Goal: Check status: Check status

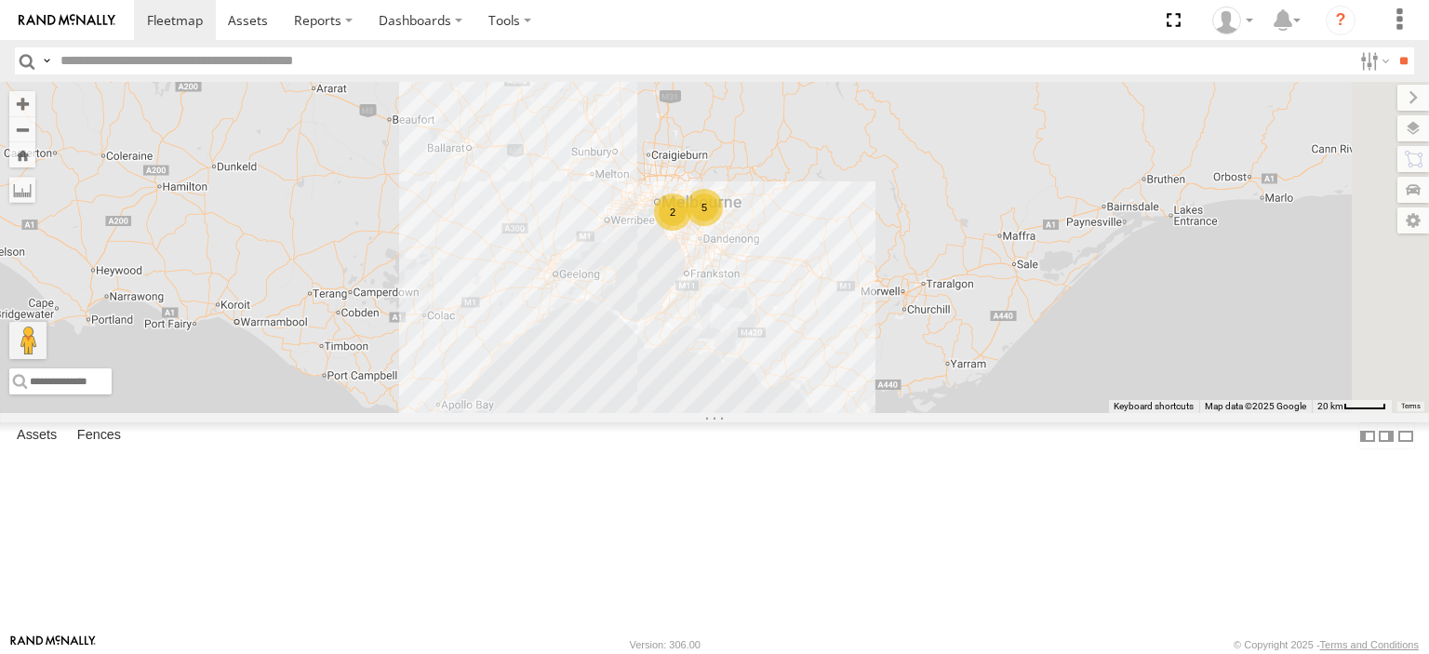
drag, startPoint x: 887, startPoint y: 472, endPoint x: 791, endPoint y: 307, distance: 190.5
click at [791, 307] on div "5 2 2" at bounding box center [714, 247] width 1429 height 331
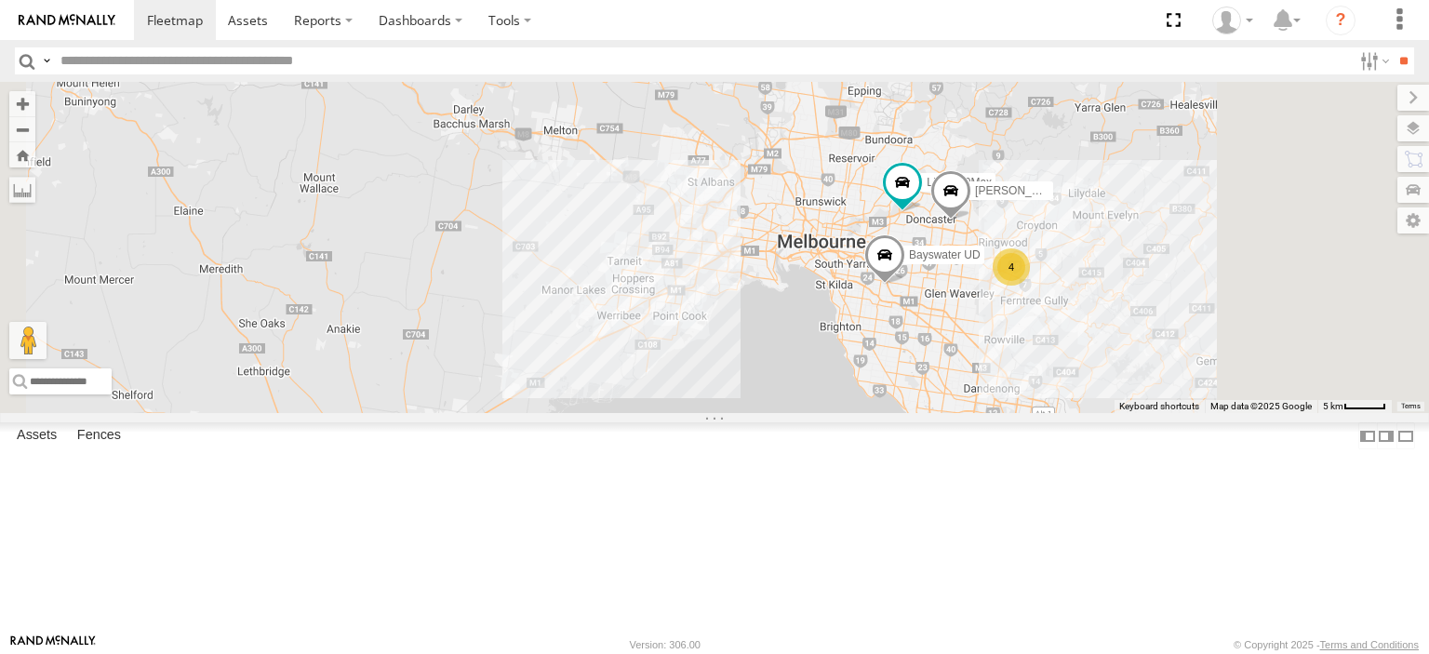
drag, startPoint x: 1004, startPoint y: 352, endPoint x: 915, endPoint y: 472, distance: 148.8
click at [915, 413] on div "Bayswater UD 4 LDV T60Max [PERSON_NAME]" at bounding box center [714, 247] width 1429 height 331
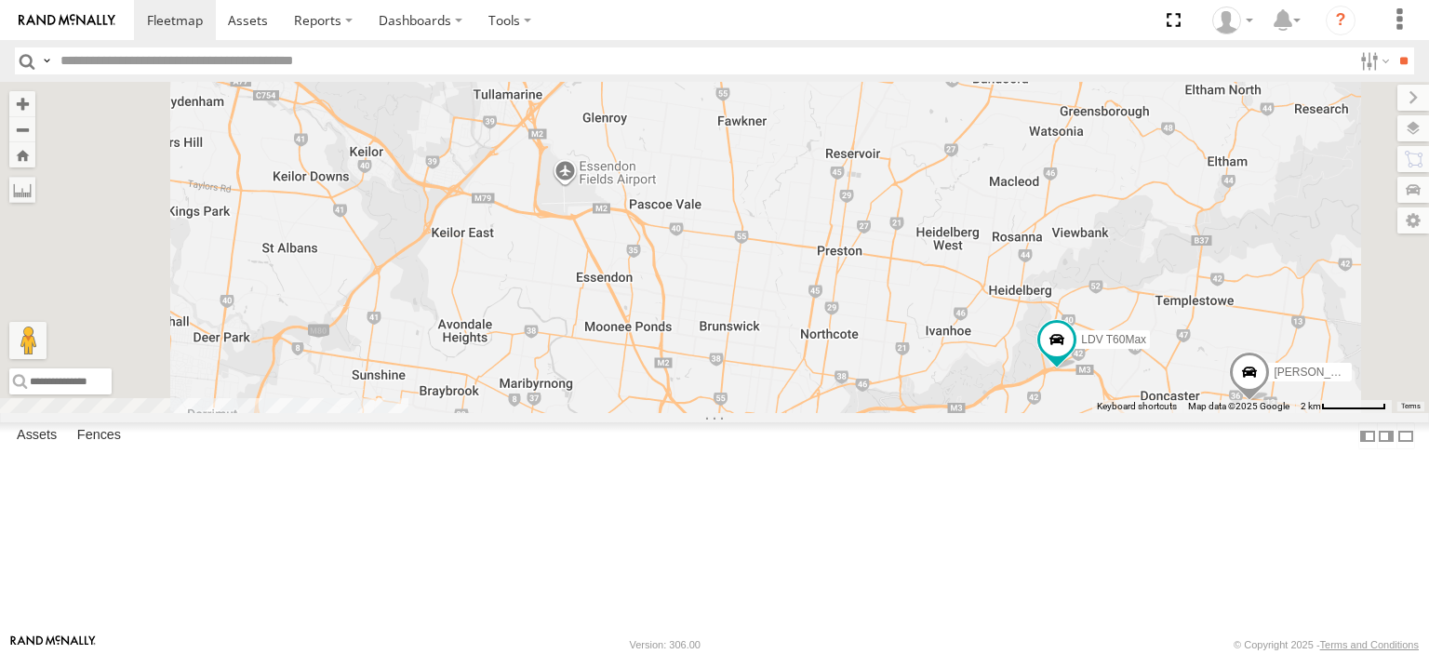
drag, startPoint x: 1139, startPoint y: 552, endPoint x: 996, endPoint y: 508, distance: 149.7
click at [996, 413] on div "Bayswater UD LDV T60Max [PERSON_NAME] BMW" at bounding box center [714, 247] width 1429 height 331
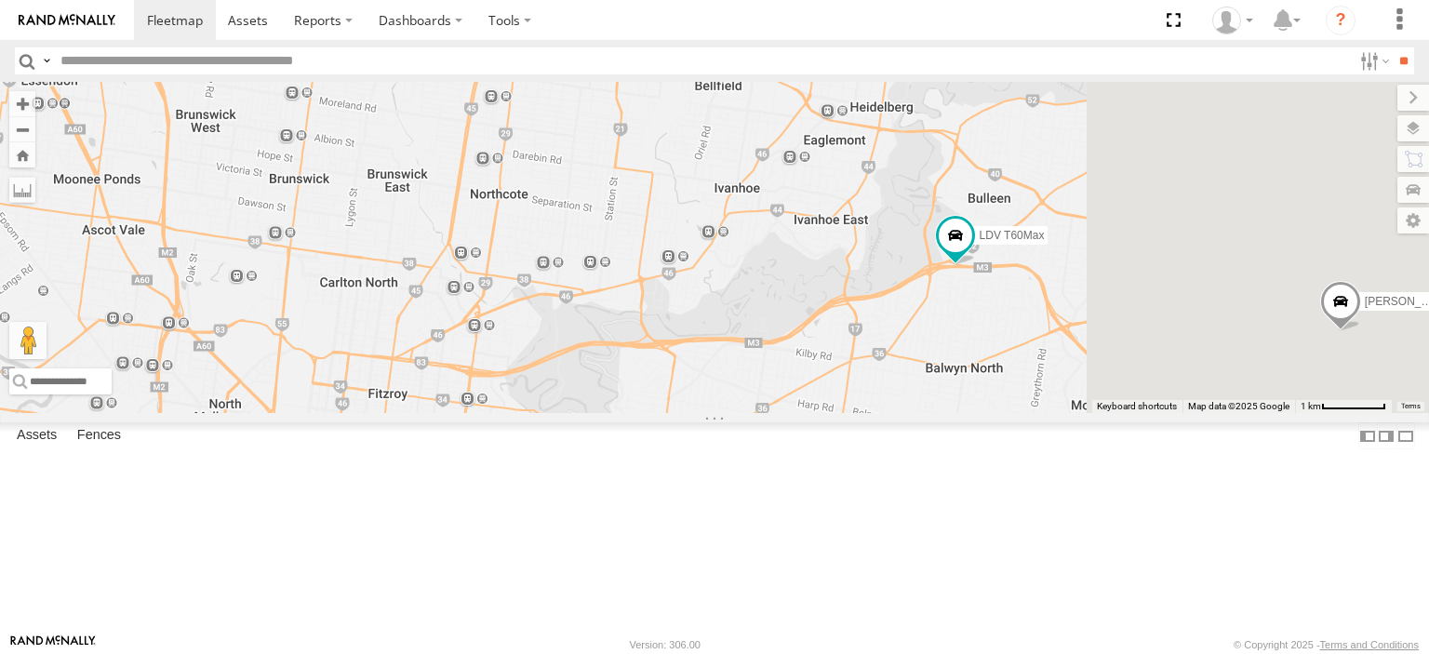
drag, startPoint x: 1195, startPoint y: 486, endPoint x: 1072, endPoint y: 465, distance: 124.6
click at [1072, 413] on div "Bayswater UD LDV T60Max [PERSON_NAME] BMW" at bounding box center [714, 247] width 1429 height 331
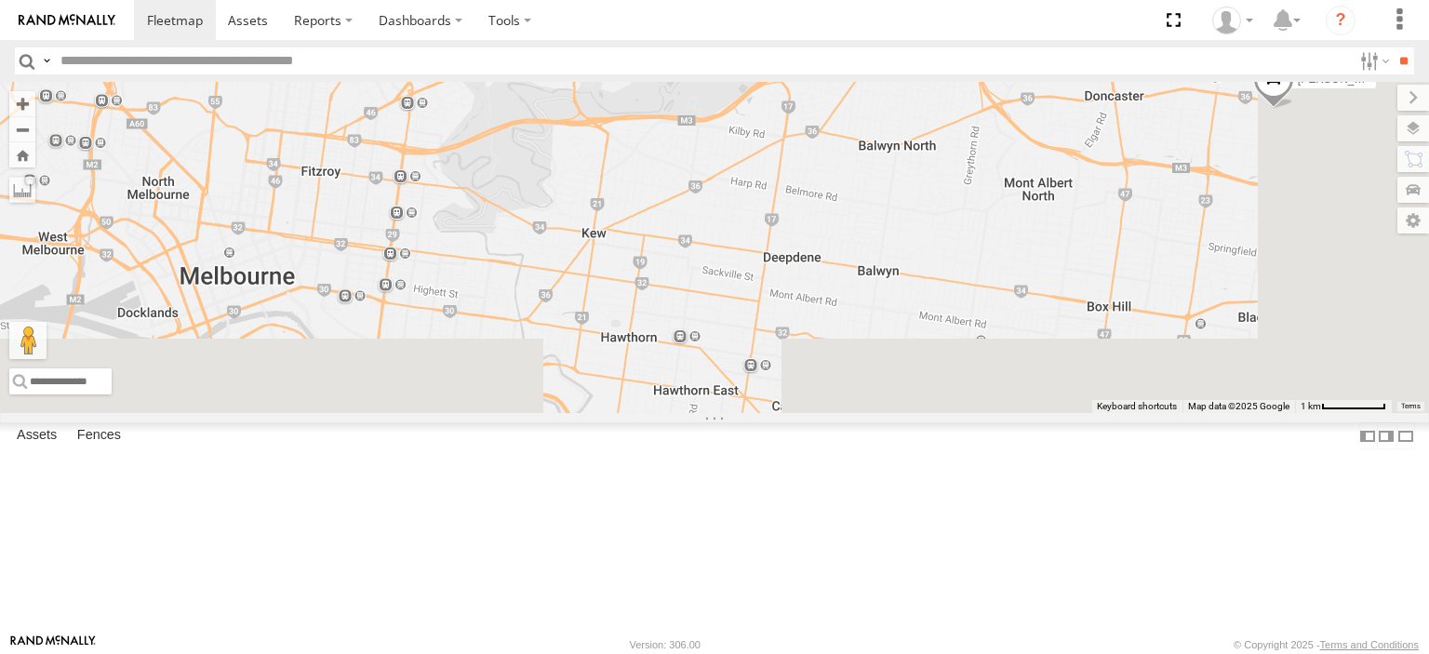
drag, startPoint x: 1150, startPoint y: 521, endPoint x: 1087, endPoint y: 289, distance: 240.1
click at [1087, 289] on div "Bayswater UD LDV T60Max [PERSON_NAME] BMW" at bounding box center [714, 247] width 1429 height 331
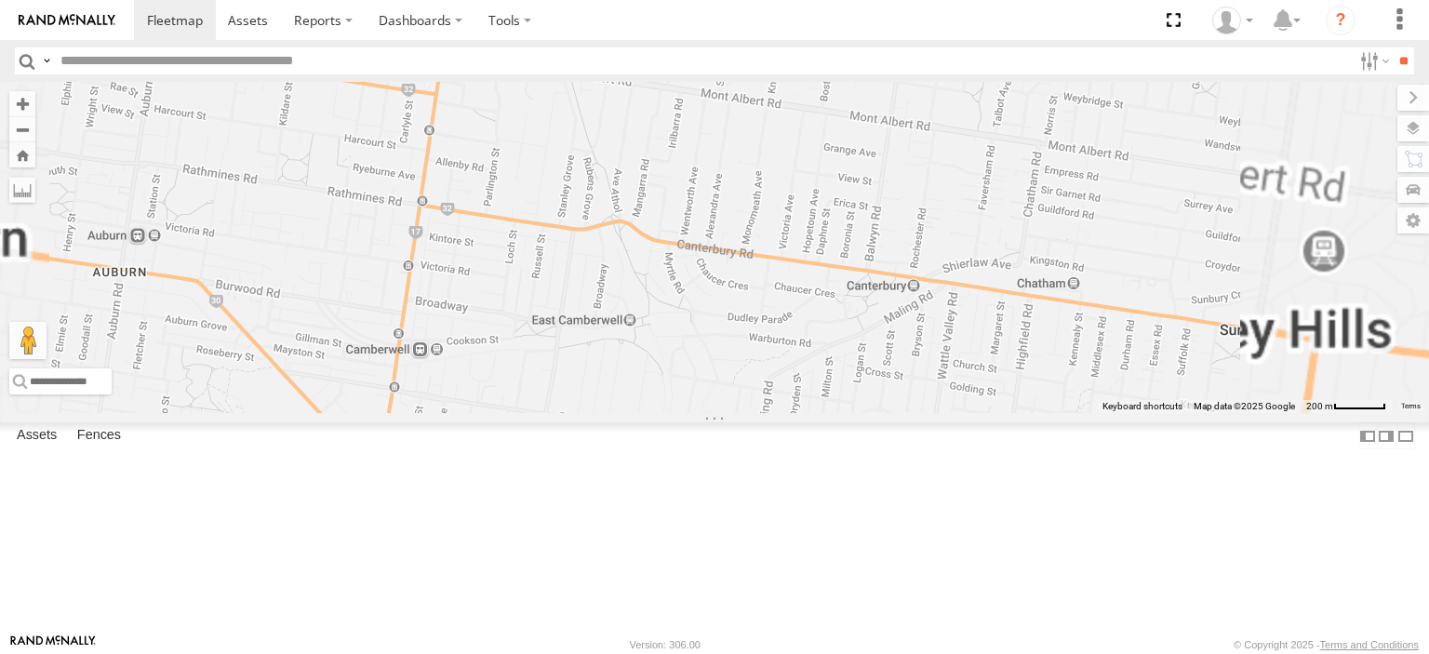
click at [1099, 413] on div "Bayswater UD LDV T60Max [PERSON_NAME] BMW" at bounding box center [714, 247] width 1429 height 331
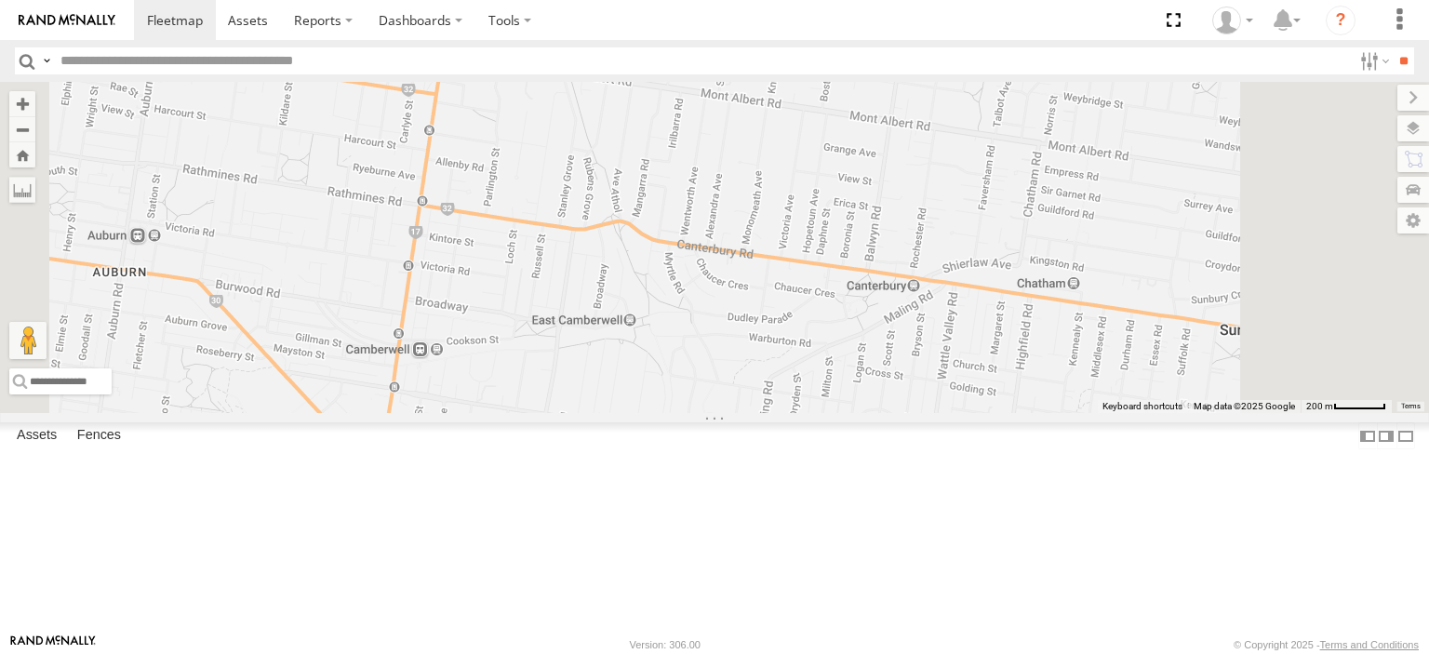
click at [1099, 413] on div "Bayswater UD LDV T60Max [PERSON_NAME] BMW" at bounding box center [714, 247] width 1429 height 331
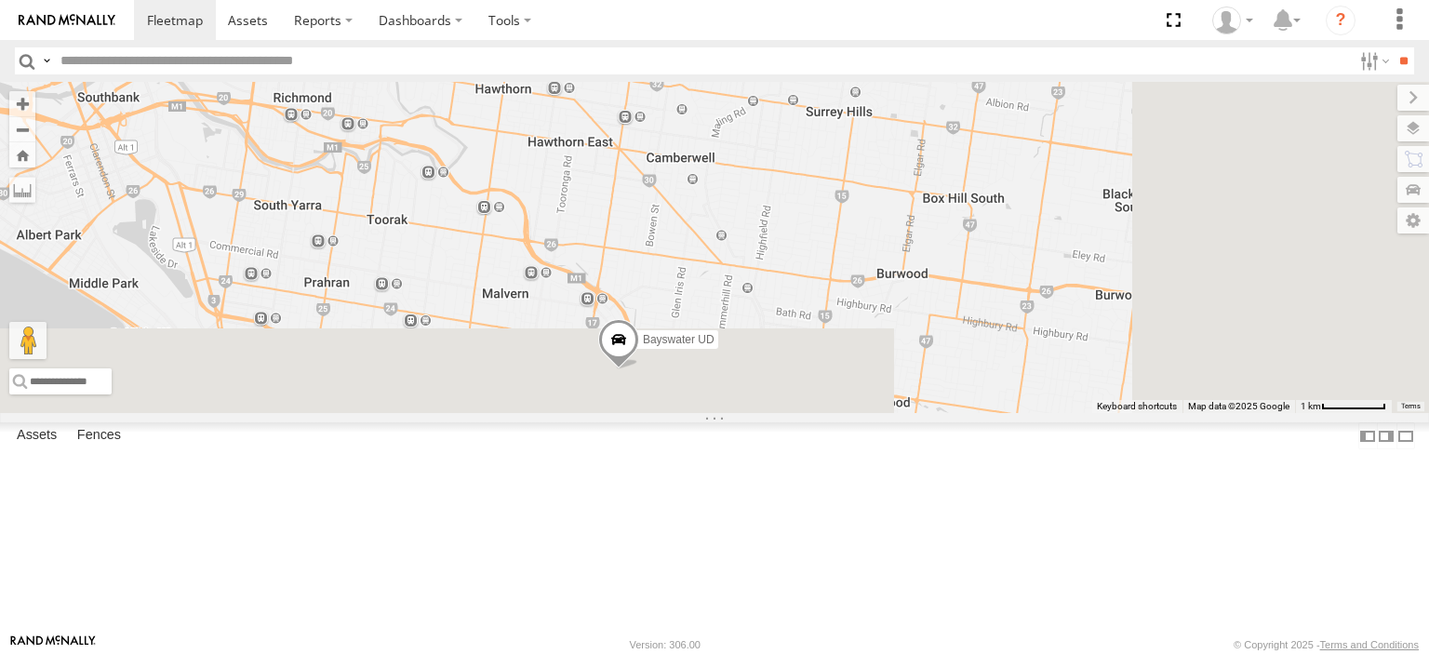
drag, startPoint x: 1116, startPoint y: 509, endPoint x: 985, endPoint y: 240, distance: 299.1
click at [985, 240] on div "Bayswater UD LDV T60Max [PERSON_NAME] BMW" at bounding box center [714, 247] width 1429 height 331
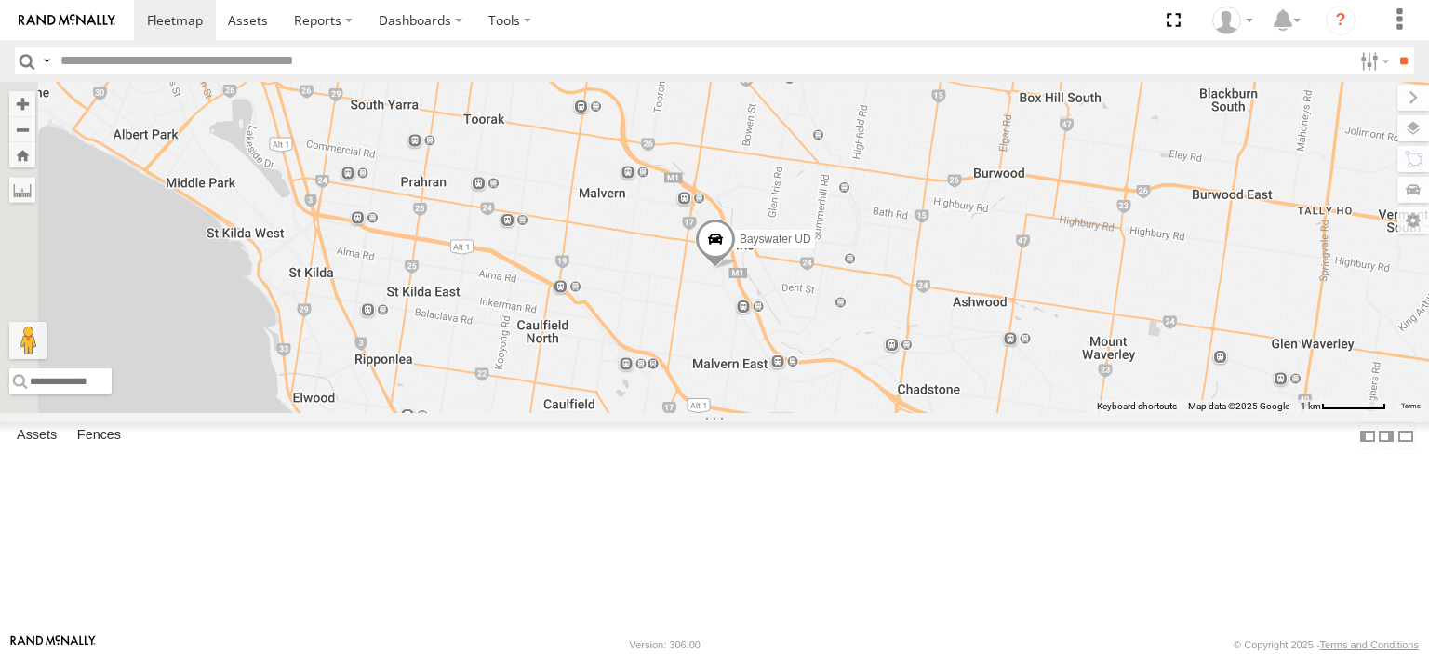
drag, startPoint x: 904, startPoint y: 392, endPoint x: 1020, endPoint y: 308, distance: 143.3
click at [1019, 278] on div "Bayswater UD LDV T60Max [PERSON_NAME] BMW" at bounding box center [714, 247] width 1429 height 331
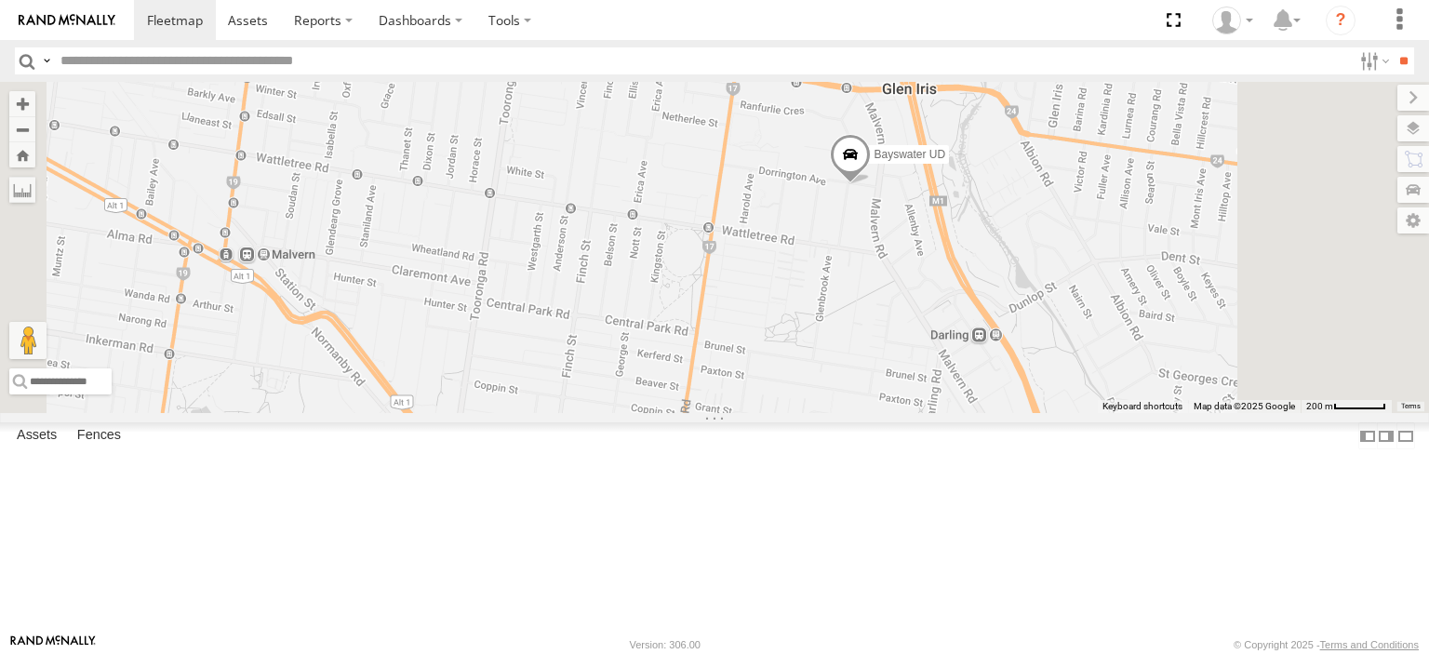
drag, startPoint x: 1016, startPoint y: 286, endPoint x: 971, endPoint y: 408, distance: 129.8
click at [971, 408] on div "Bayswater UD LDV T60Max [PERSON_NAME] BMW" at bounding box center [714, 247] width 1429 height 331
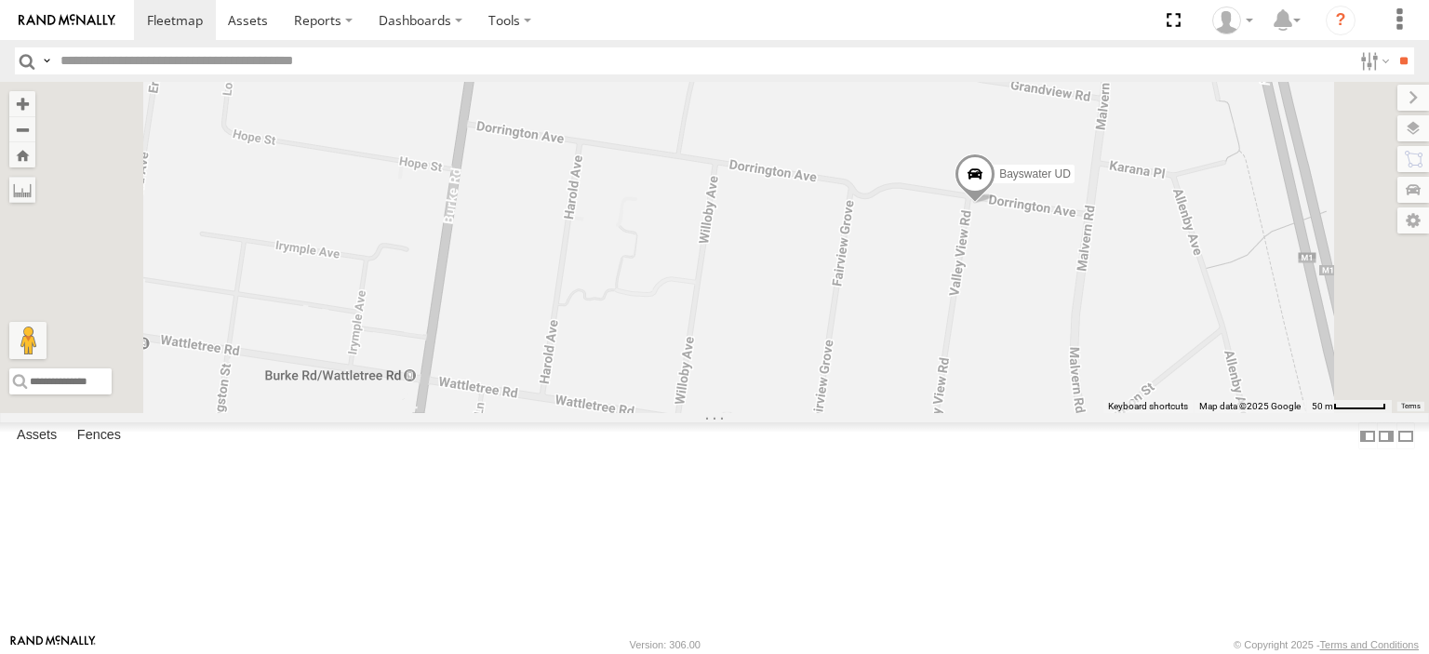
drag, startPoint x: 1191, startPoint y: 258, endPoint x: 1115, endPoint y: 377, distance: 141.4
click at [1115, 377] on div "Bayswater UD LDV T60Max [PERSON_NAME] BMW" at bounding box center [714, 247] width 1429 height 331
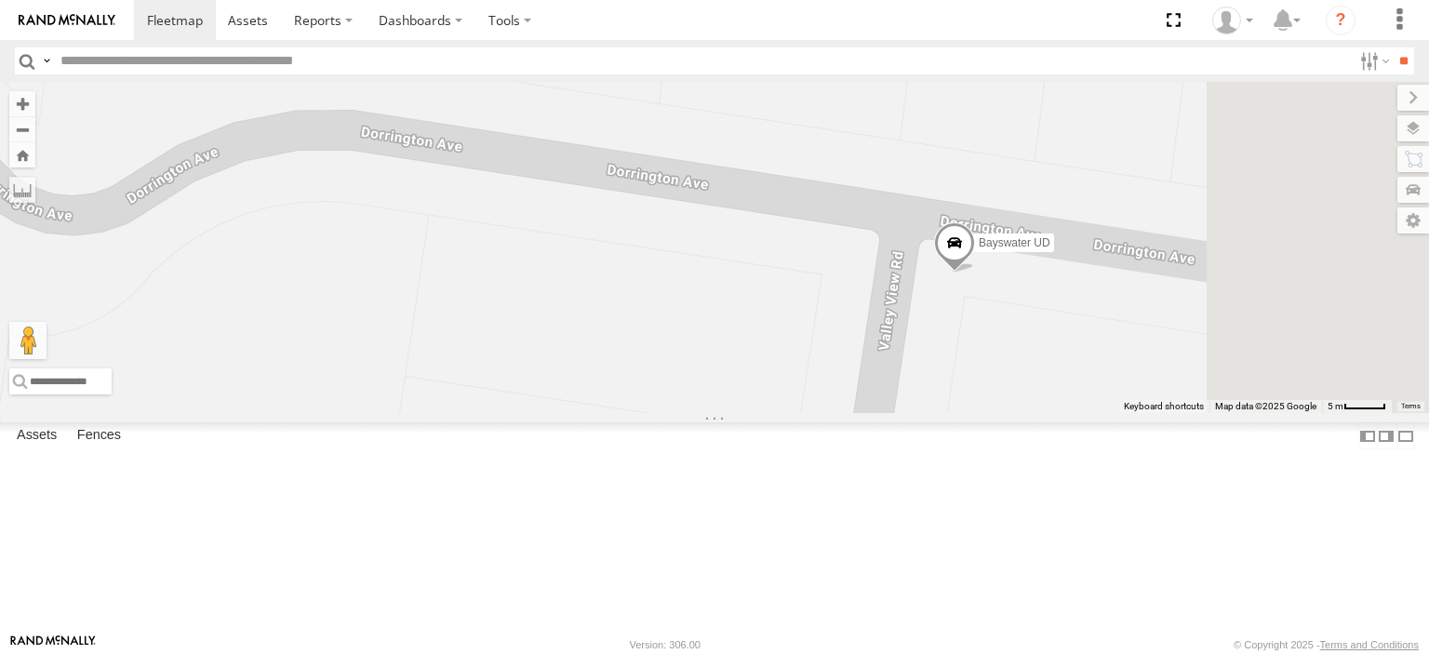
drag, startPoint x: 1247, startPoint y: 355, endPoint x: 1003, endPoint y: 445, distance: 260.7
click at [1003, 413] on div "Bayswater UD LDV T60Max [PERSON_NAME] BMW" at bounding box center [714, 247] width 1429 height 331
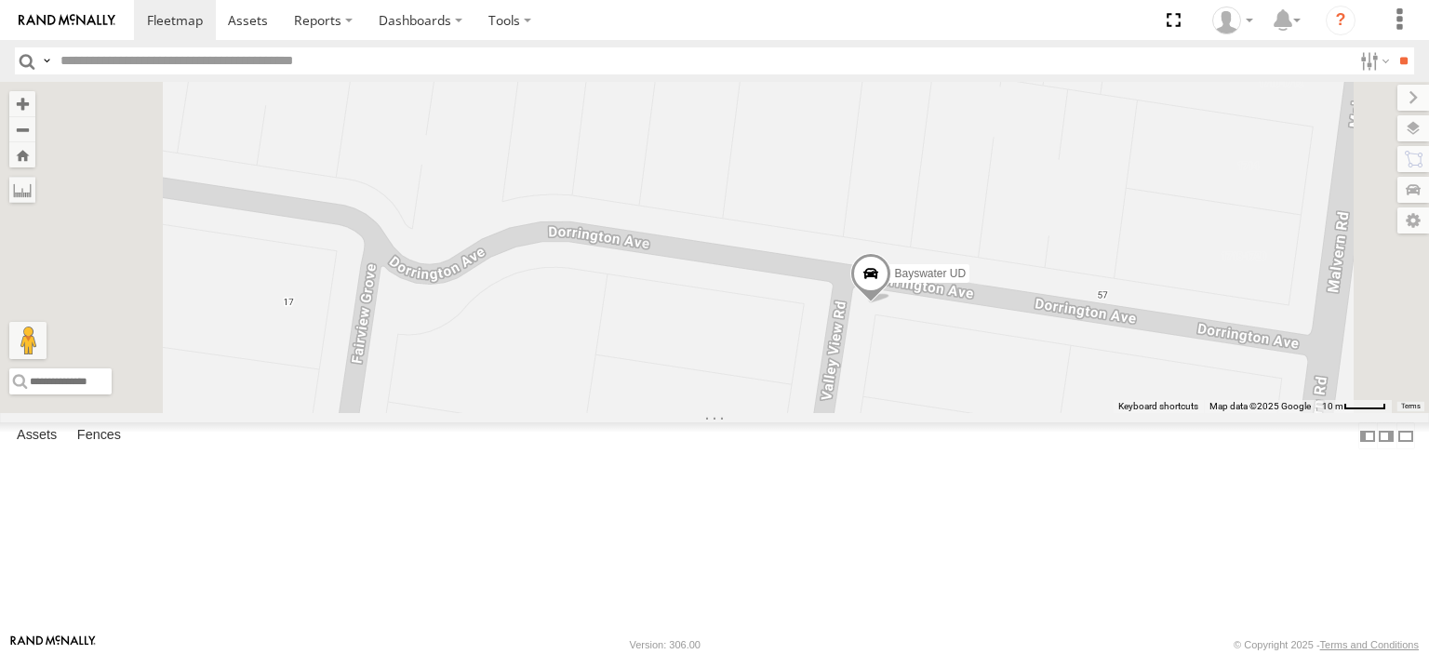
click at [891, 303] on span at bounding box center [870, 278] width 41 height 50
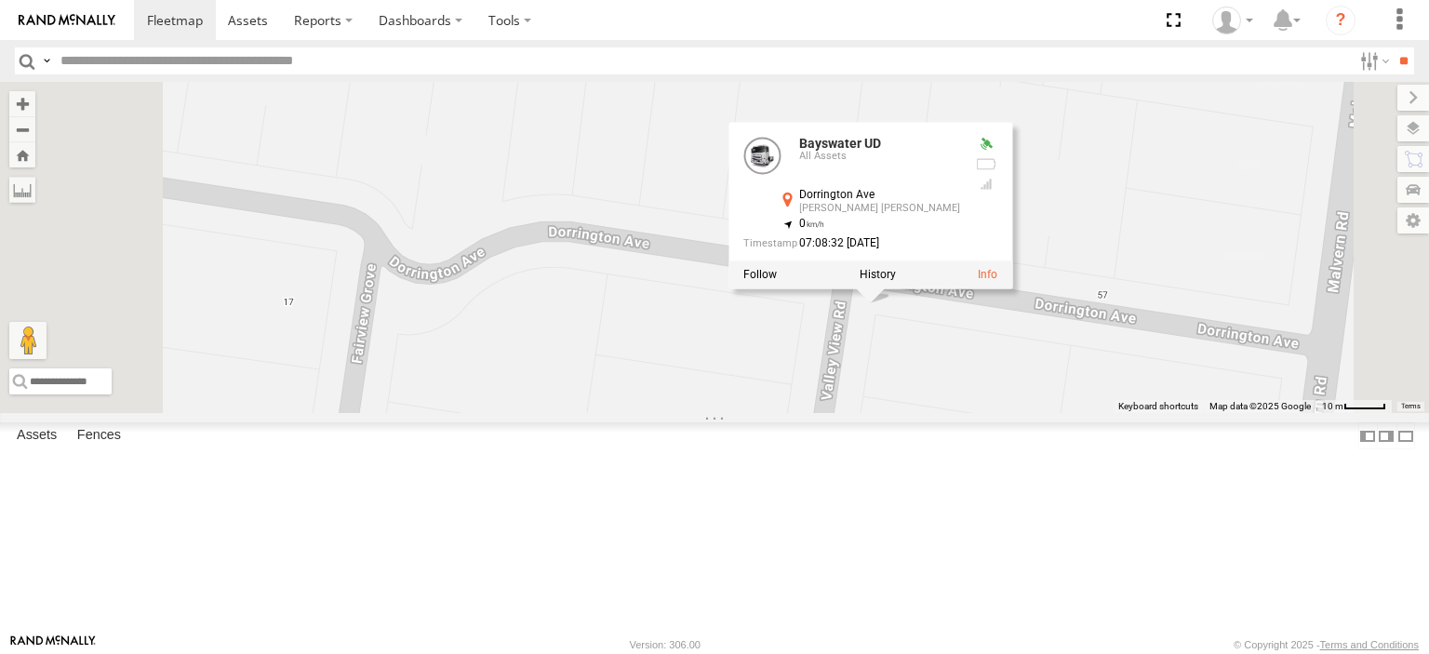
click at [1012, 289] on div at bounding box center [870, 275] width 284 height 28
click at [896, 282] on label at bounding box center [877, 275] width 36 height 13
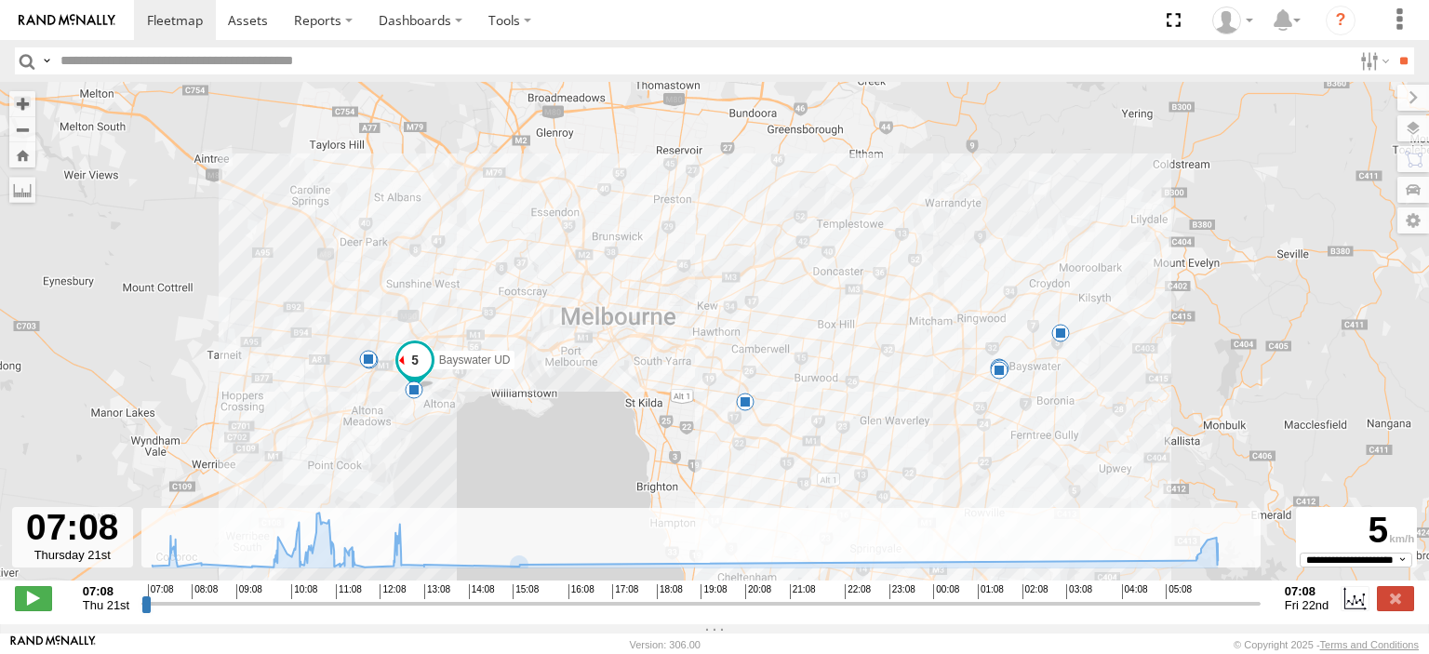
click at [152, 612] on input "range" at bounding box center [700, 603] width 1119 height 18
drag, startPoint x: 154, startPoint y: 616, endPoint x: 1216, endPoint y: 575, distance: 1062.0
click at [1216, 594] on input "range" at bounding box center [700, 603] width 1119 height 18
click at [34, 605] on span at bounding box center [33, 598] width 37 height 24
type input "**********"
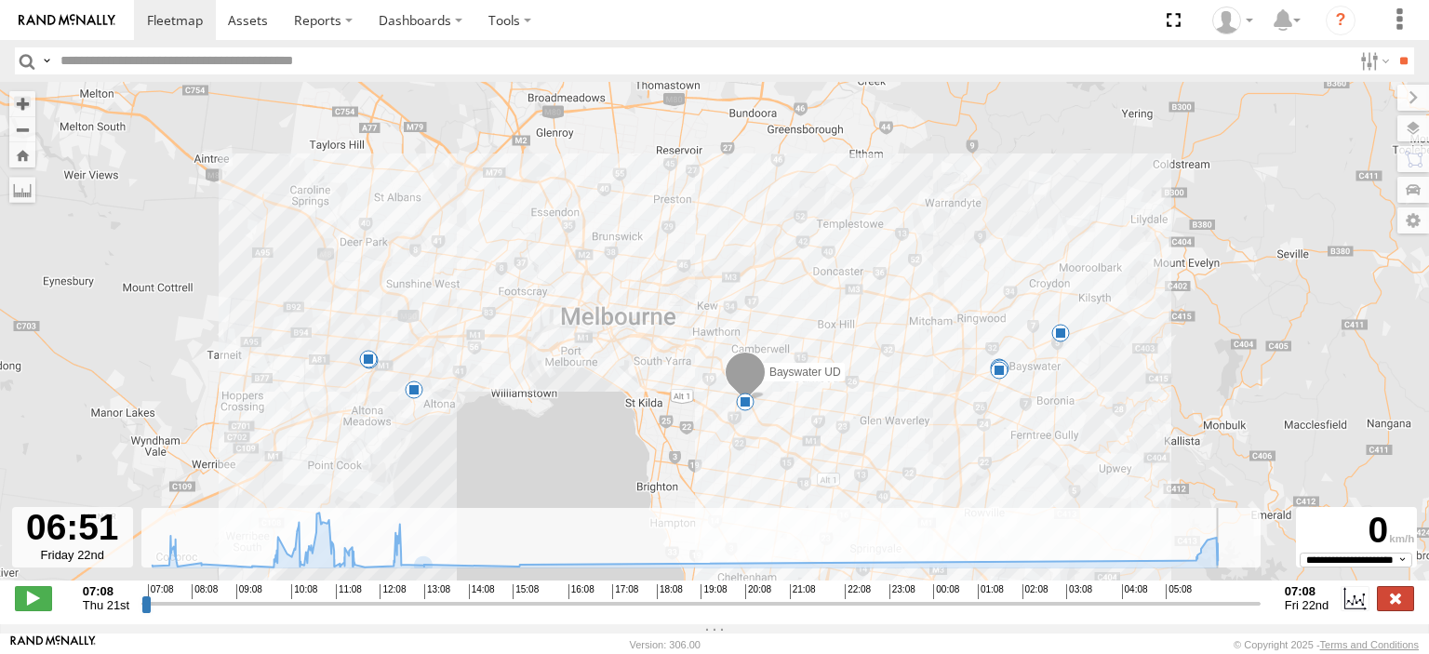
click at [1390, 610] on label at bounding box center [1394, 598] width 37 height 24
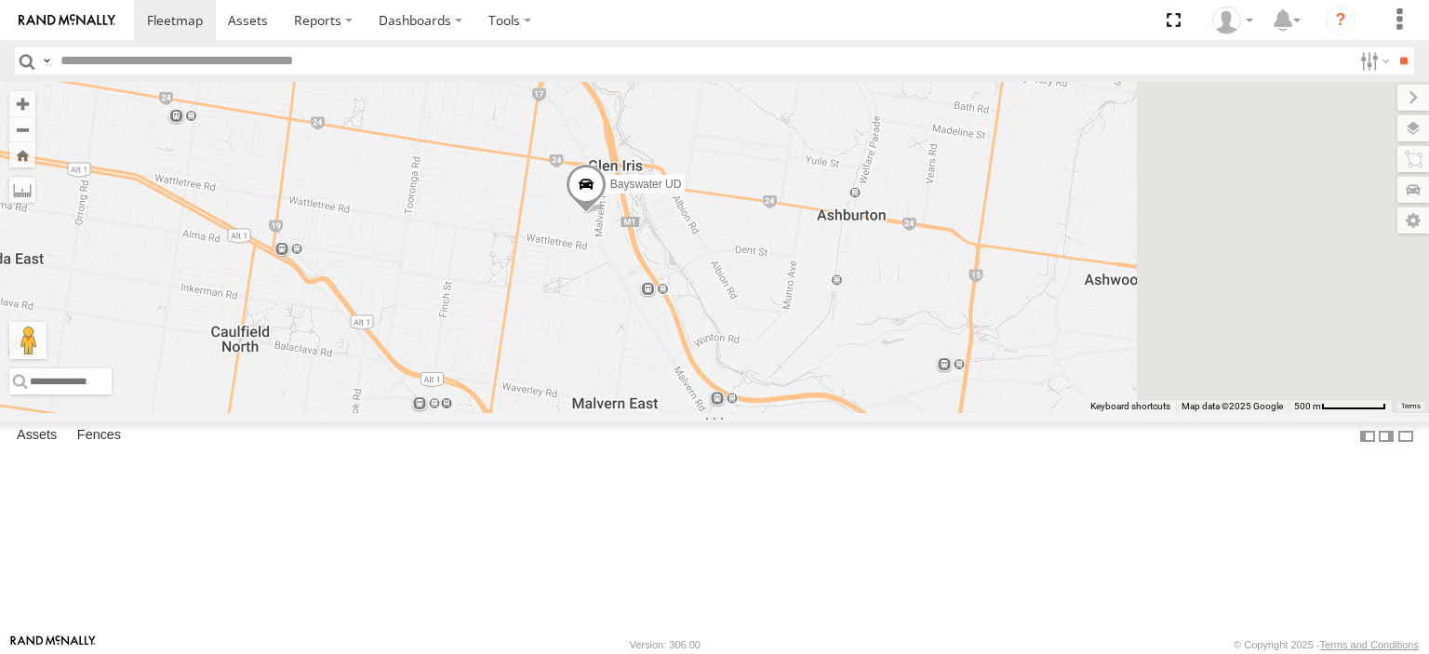
drag, startPoint x: 1274, startPoint y: 518, endPoint x: 1057, endPoint y: 321, distance: 293.7
click at [1057, 321] on div "Bayswater UD" at bounding box center [714, 247] width 1429 height 331
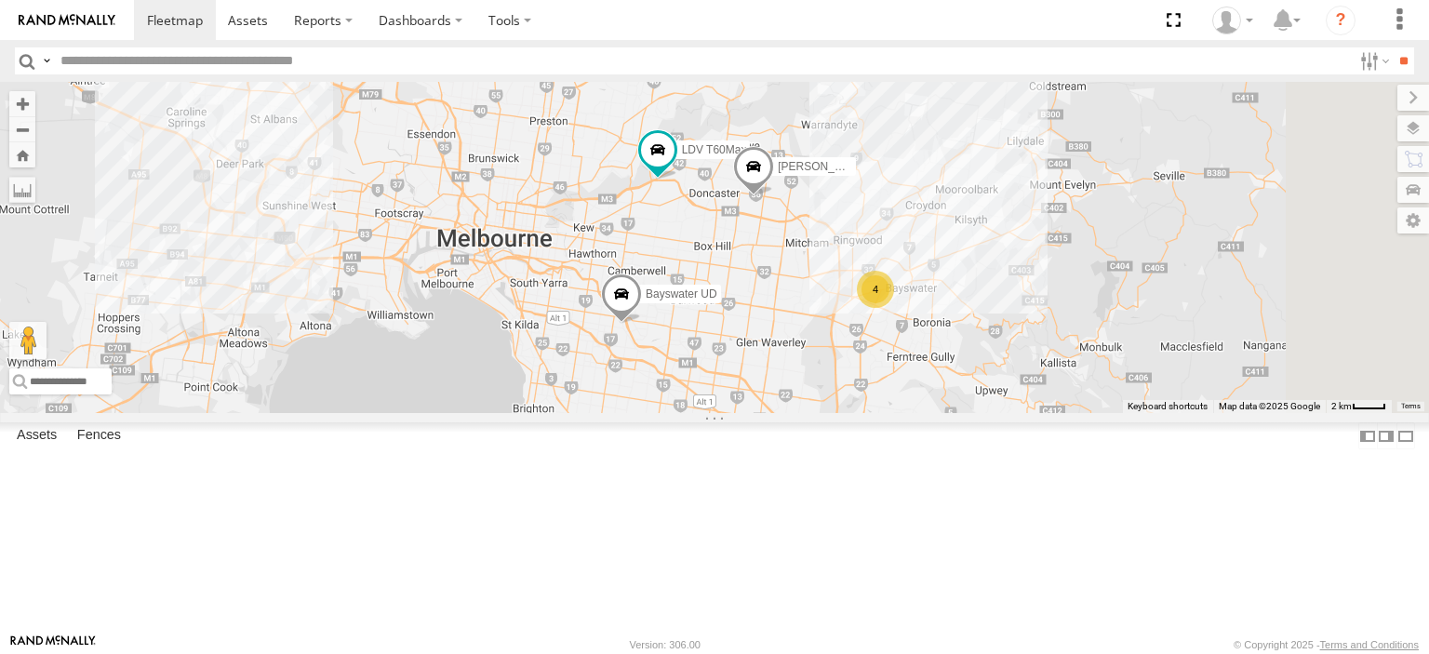
drag, startPoint x: 1189, startPoint y: 364, endPoint x: 956, endPoint y: 472, distance: 256.3
click at [956, 413] on div "Bayswater UD LDV T60Max [PERSON_NAME] BMW 4" at bounding box center [714, 247] width 1429 height 331
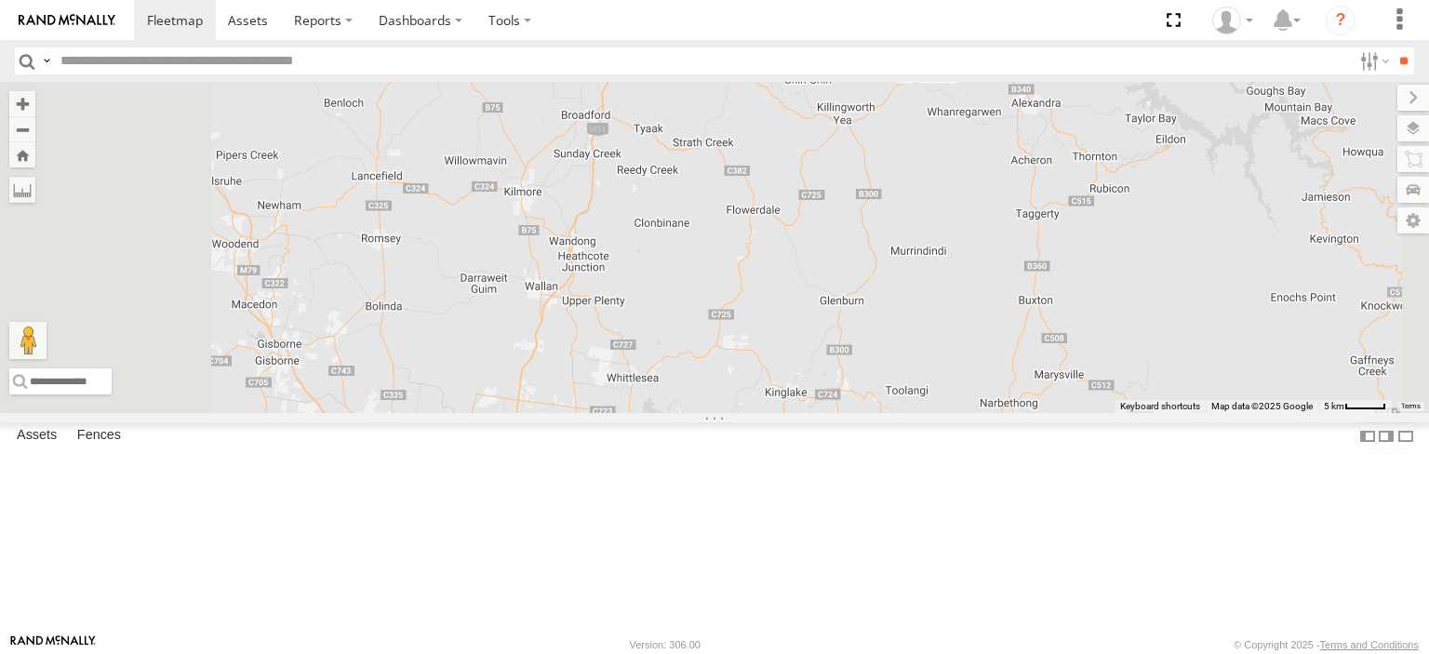
drag, startPoint x: 1014, startPoint y: 520, endPoint x: 1106, endPoint y: 171, distance: 360.7
click at [1106, 171] on div "Bendigo Isuzu FRR Bayswater UD Westside UD" at bounding box center [714, 247] width 1429 height 331
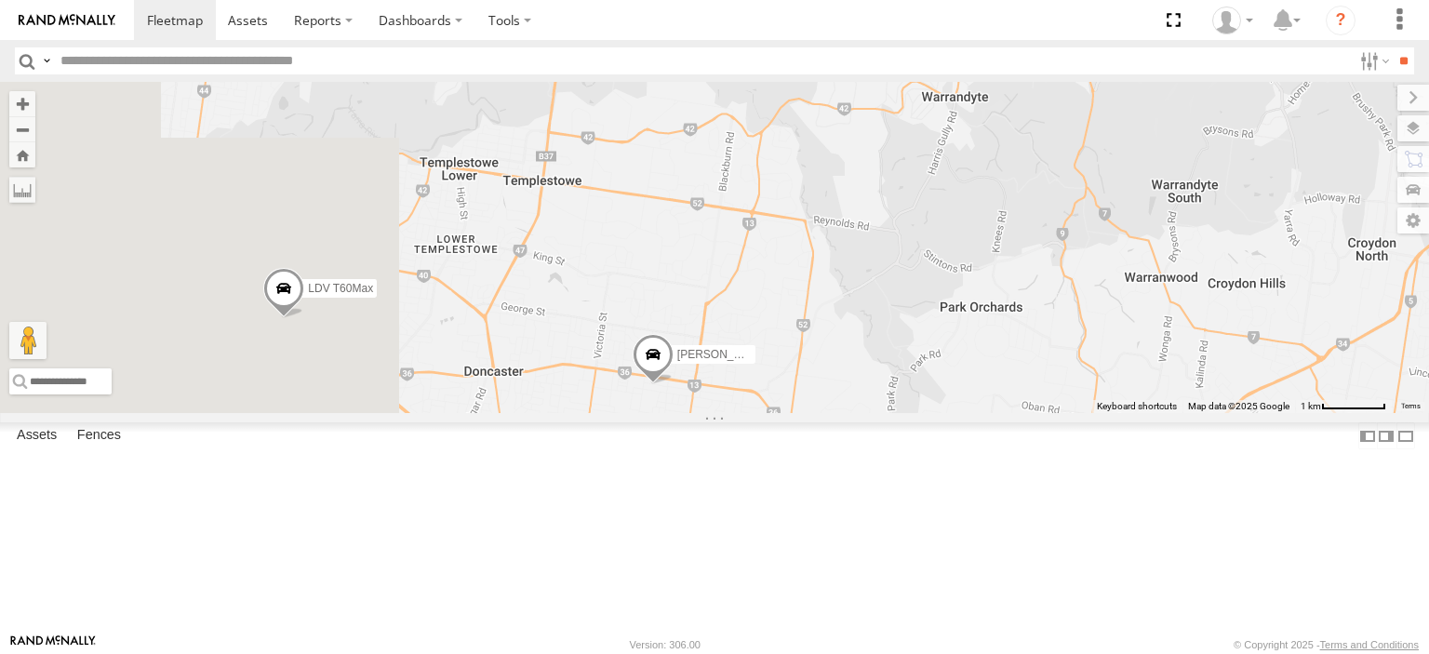
drag, startPoint x: 652, startPoint y: 401, endPoint x: 1043, endPoint y: 331, distance: 396.8
click at [1043, 331] on div "Bendigo Isuzu FRR Bayswater UD Westside UD LDV T60Max [PERSON_NAME] BMW" at bounding box center [714, 247] width 1429 height 331
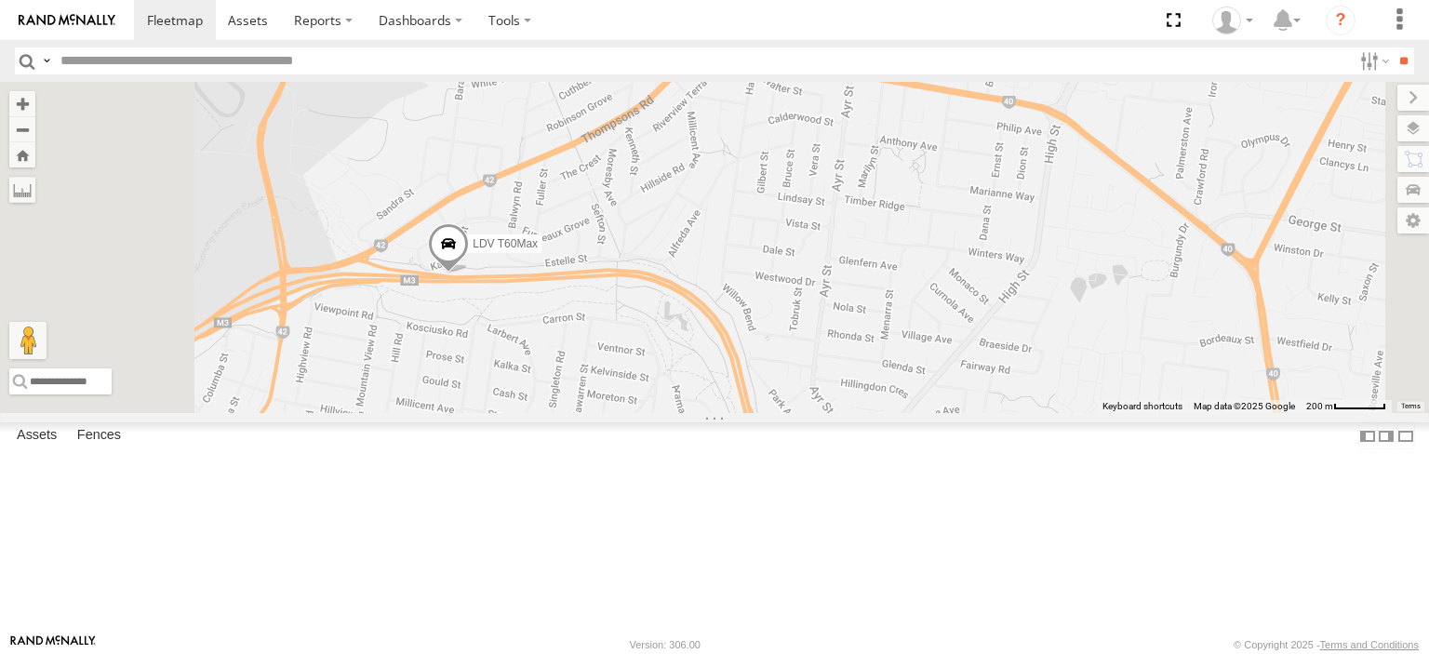
drag, startPoint x: 670, startPoint y: 392, endPoint x: 813, endPoint y: 411, distance: 144.4
click at [813, 411] on div "Bendigo Isuzu FRR Bayswater UD Westside UD LDV T60Max [PERSON_NAME] BMW" at bounding box center [714, 247] width 1429 height 331
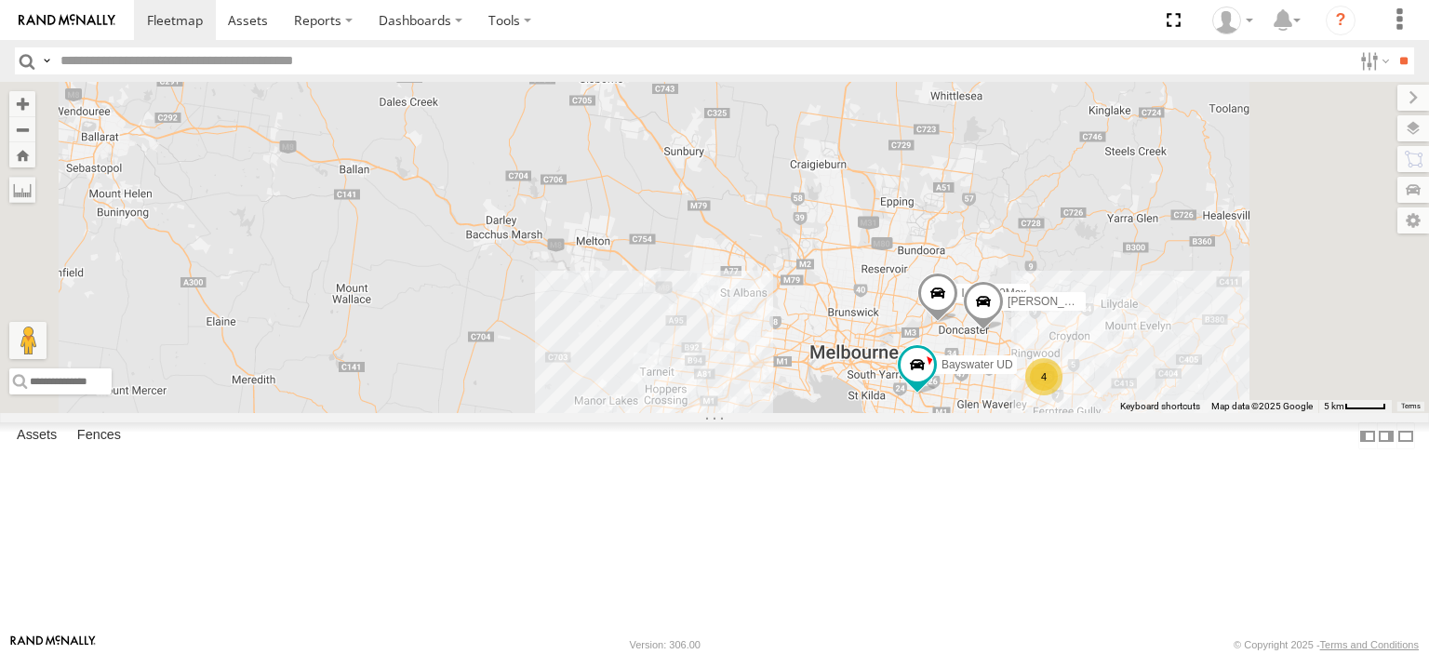
drag, startPoint x: 1131, startPoint y: 563, endPoint x: 1019, endPoint y: 520, distance: 119.5
click at [1026, 413] on div "[PERSON_NAME] FRR Bayswater UD Westside UD 4 LDV T60Max [PERSON_NAME] BMW" at bounding box center [714, 247] width 1429 height 331
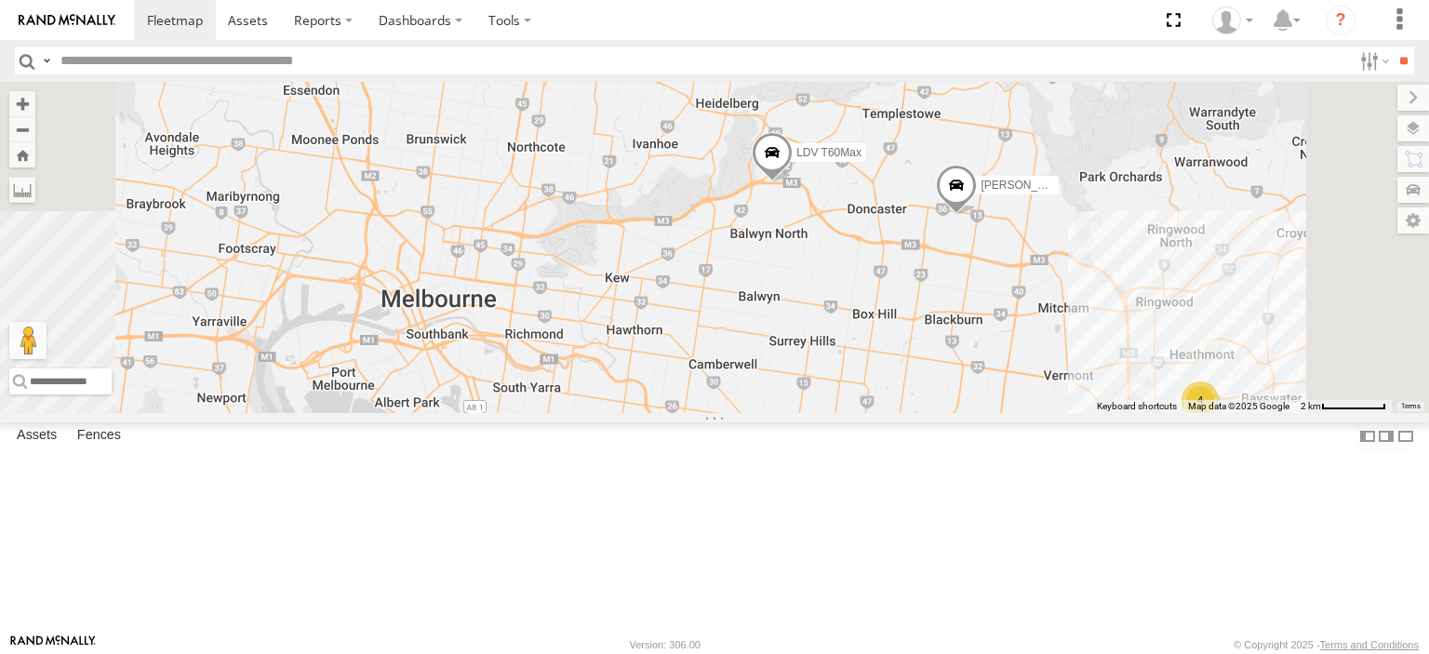
drag, startPoint x: 1070, startPoint y: 343, endPoint x: 1047, endPoint y: 457, distance: 115.6
click at [1047, 413] on div "[PERSON_NAME] FRR Bayswater UD Westside UD LDV T60Max [PERSON_NAME] BMW 4" at bounding box center [714, 247] width 1429 height 331
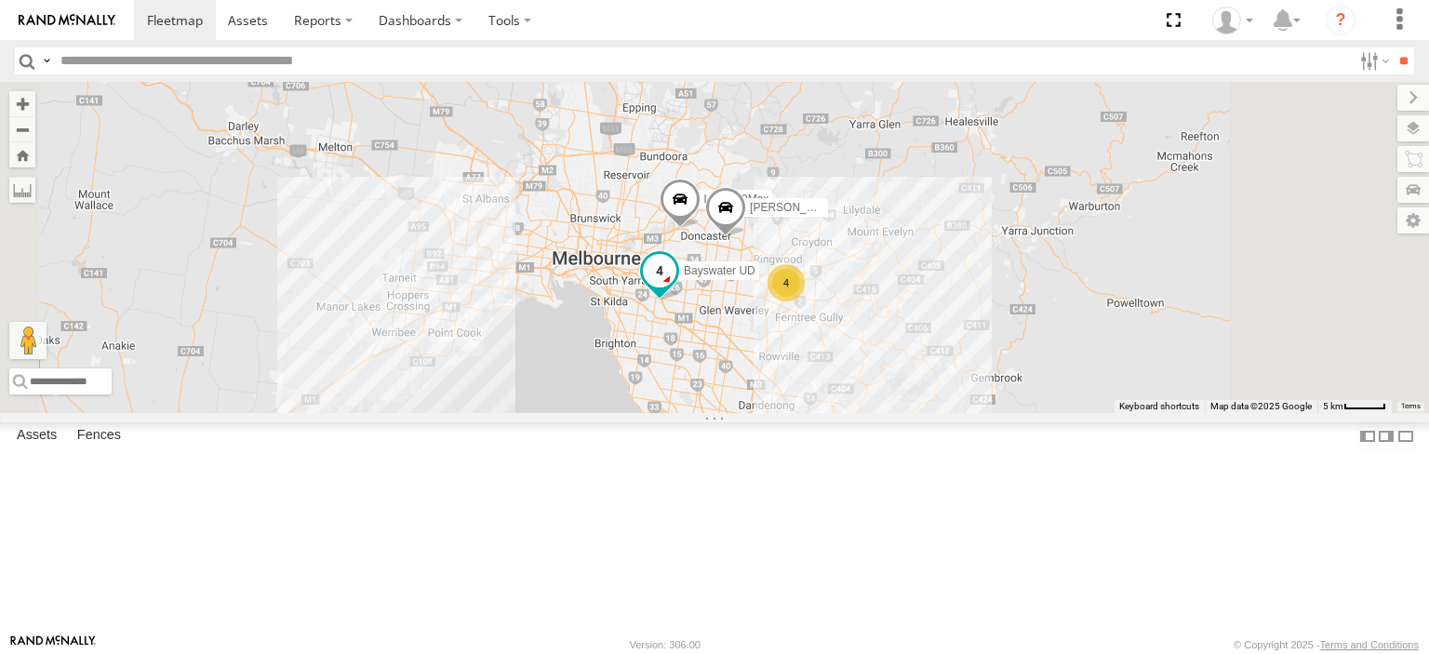
drag, startPoint x: 1037, startPoint y: 463, endPoint x: 883, endPoint y: 405, distance: 164.8
click at [937, 399] on div "[PERSON_NAME] FRR Bayswater UD Westside UD LDV T60Max [PERSON_NAME] BMW 4" at bounding box center [714, 247] width 1429 height 331
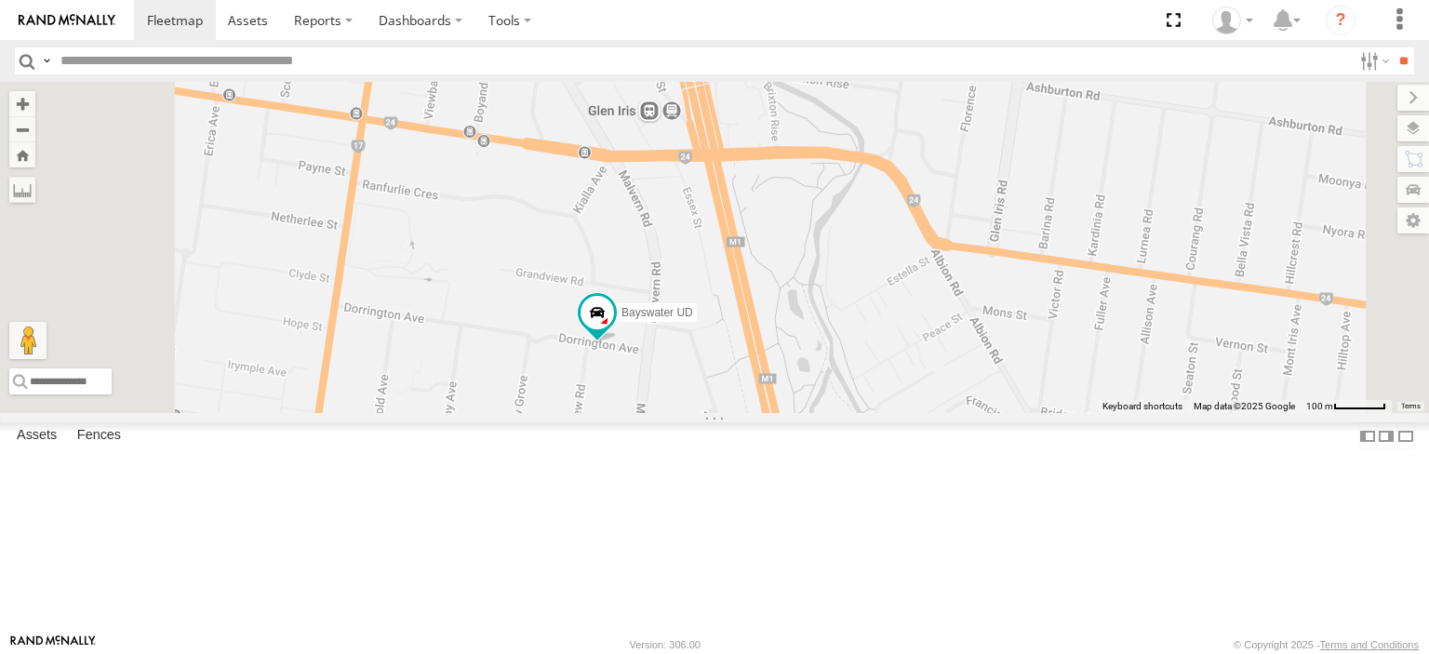
drag, startPoint x: 894, startPoint y: 473, endPoint x: 867, endPoint y: 322, distance: 154.0
click at [867, 322] on div "Bendigo Isuzu FRR Bayswater UD Westside UD LDV T60Max [PERSON_NAME] BMW" at bounding box center [714, 247] width 1429 height 331
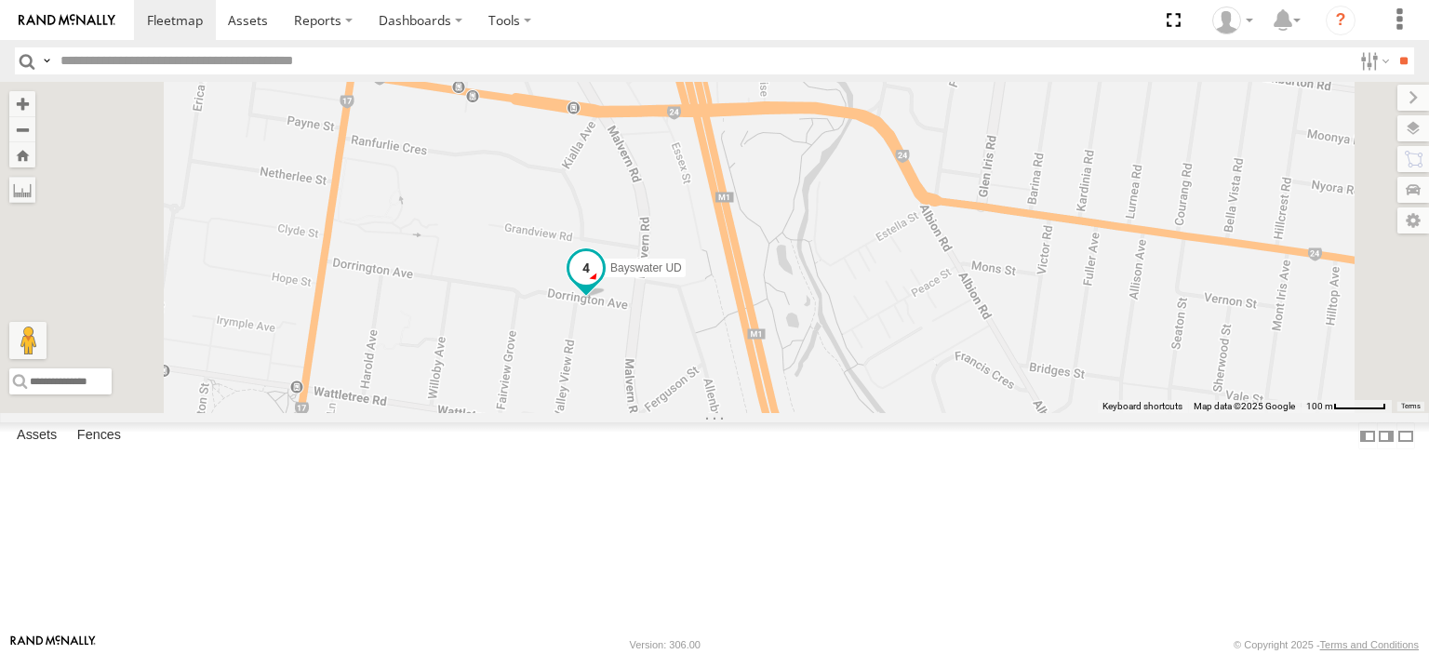
click at [603, 285] on span at bounding box center [585, 267] width 33 height 33
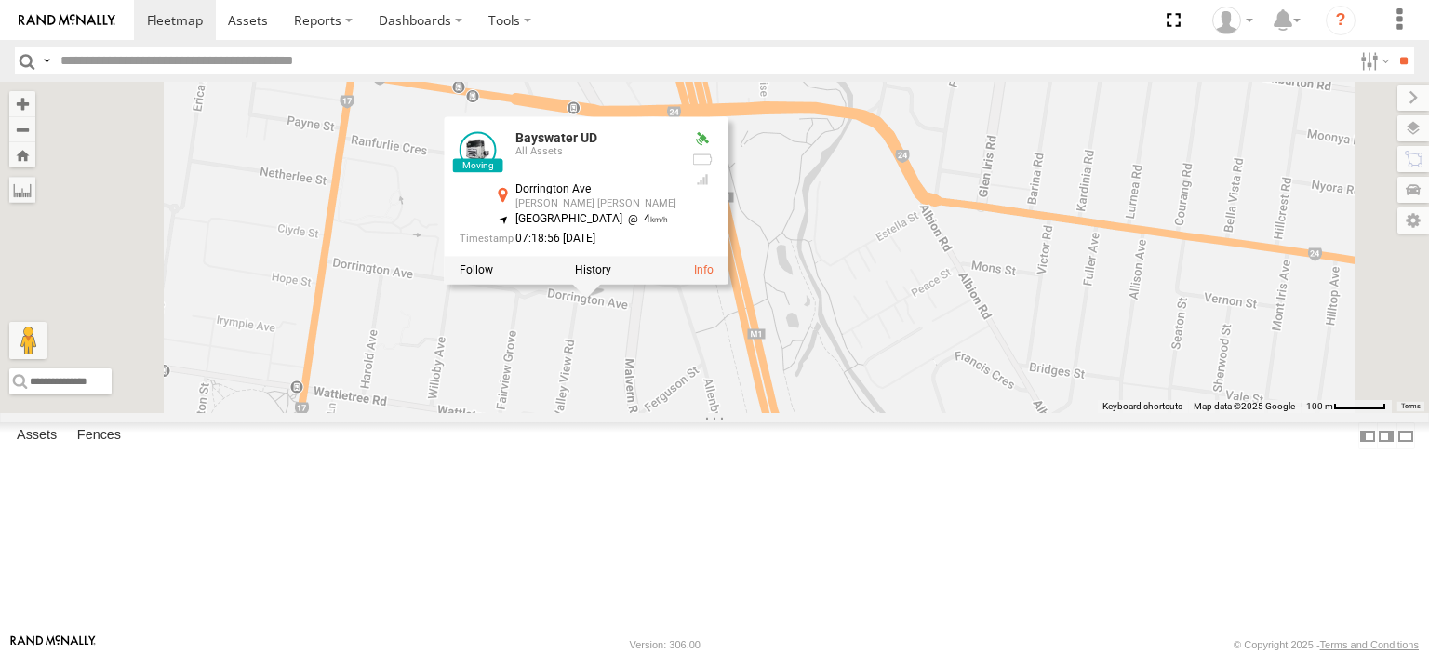
click at [1027, 412] on div "Bendigo Isuzu FRR Bayswater UD Westside UD LDV T60Max [PERSON_NAME] BMW Bayswat…" at bounding box center [714, 247] width 1429 height 331
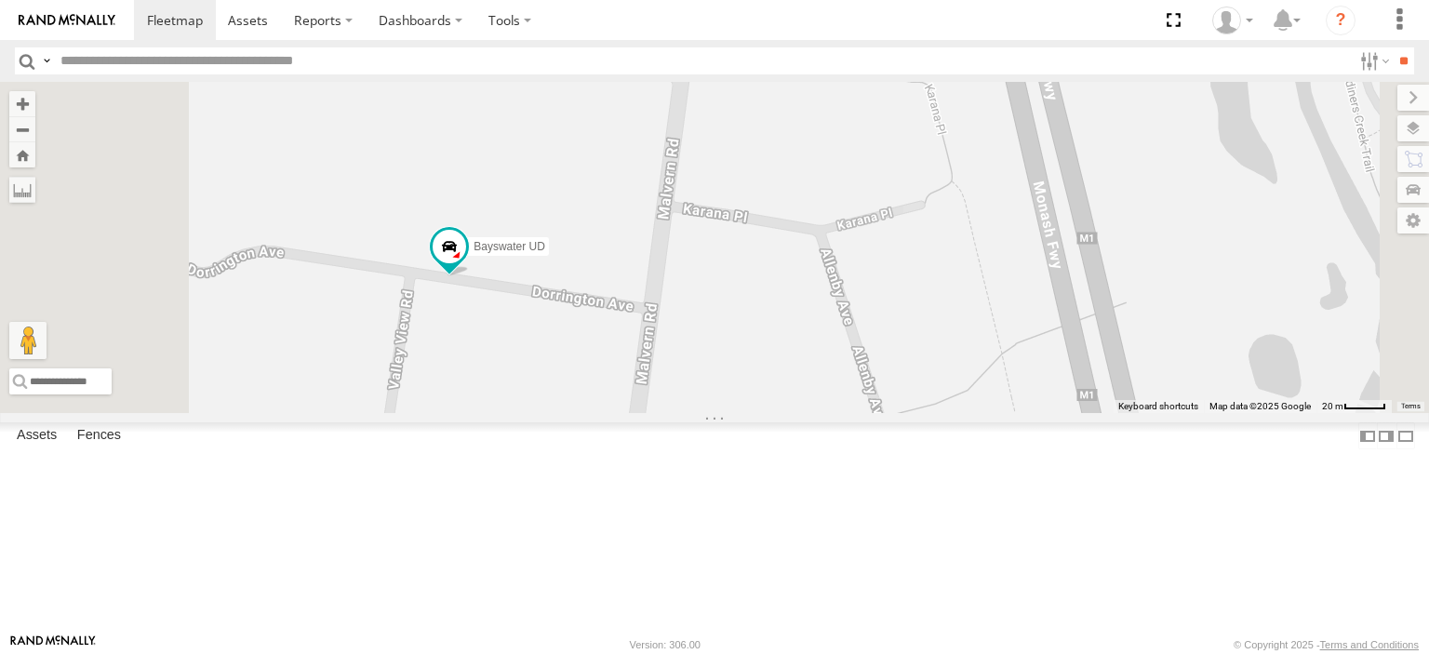
drag, startPoint x: 691, startPoint y: 393, endPoint x: 746, endPoint y: 405, distance: 56.0
click at [746, 405] on div "Bendigo Isuzu FRR Bayswater UD Westside UD LDV T60Max [PERSON_NAME] BMW" at bounding box center [714, 247] width 1429 height 331
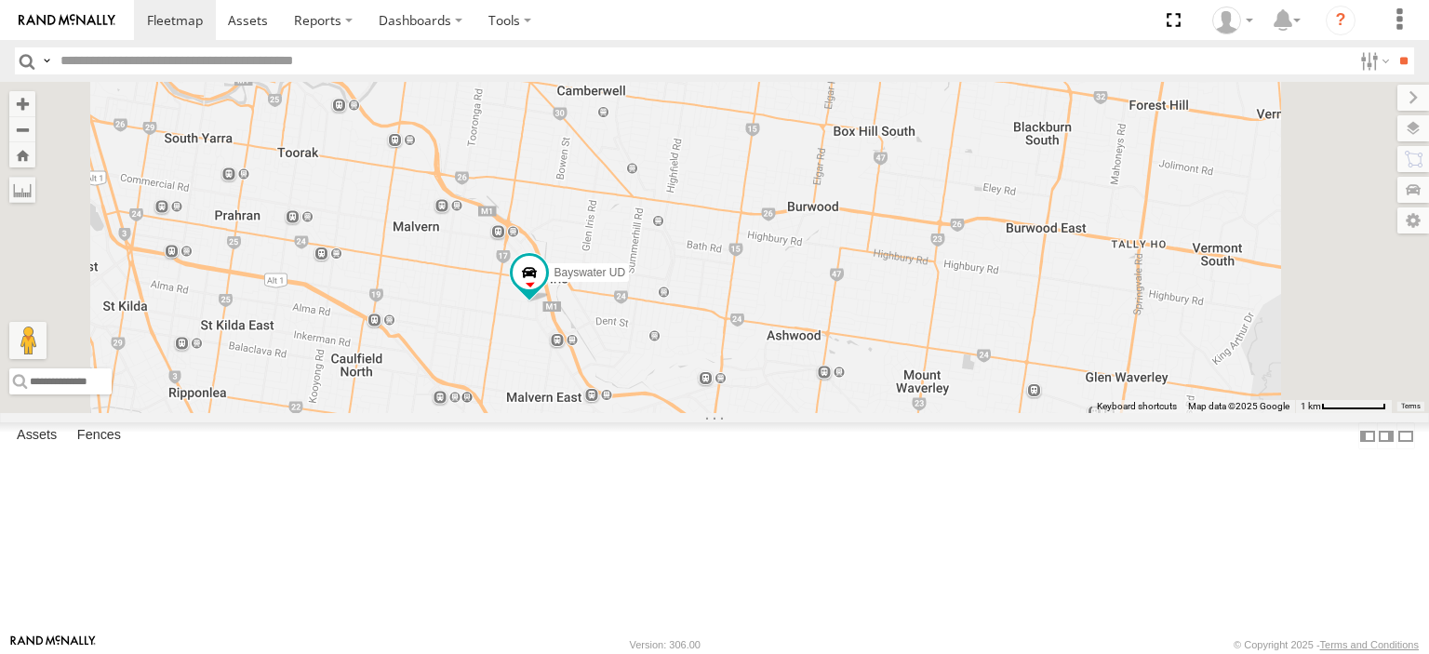
drag, startPoint x: 859, startPoint y: 308, endPoint x: 879, endPoint y: 414, distance: 107.8
click at [879, 413] on div "Bendigo Isuzu FRR Bayswater UD Westside UD LDV T60Max [PERSON_NAME] BMW" at bounding box center [714, 247] width 1429 height 331
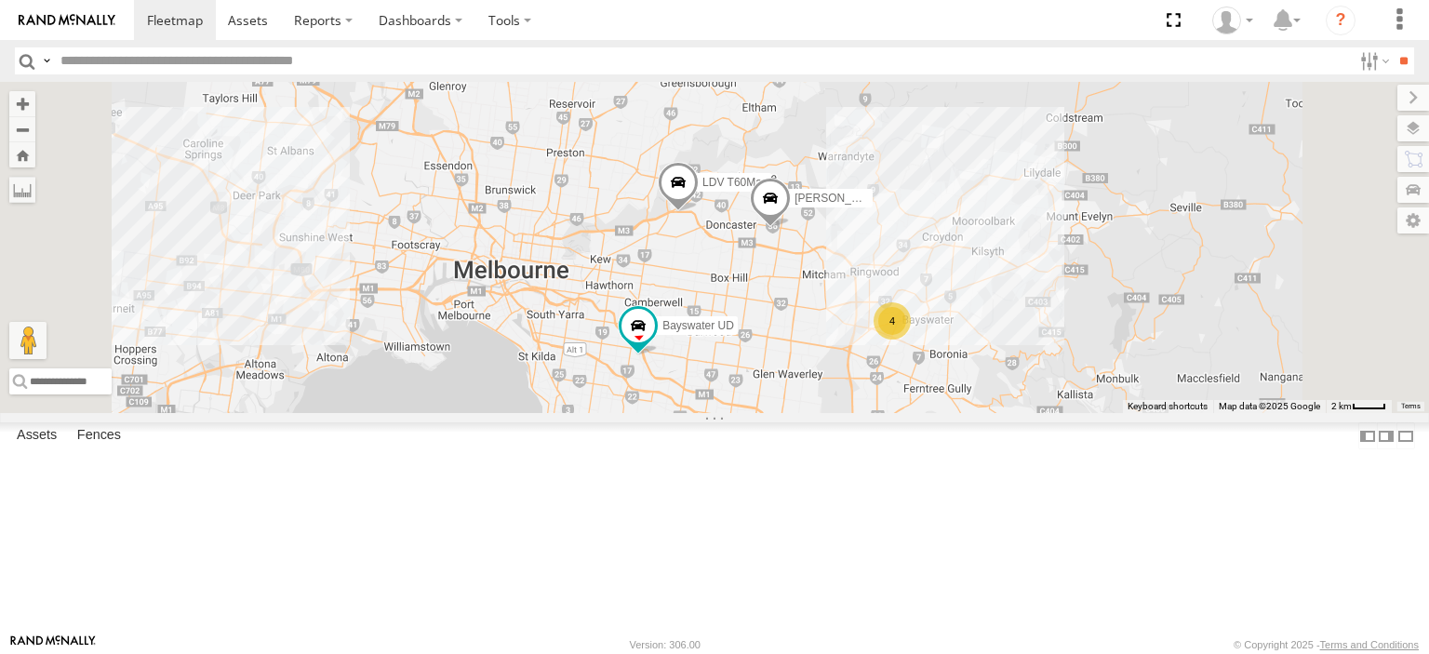
drag, startPoint x: 913, startPoint y: 325, endPoint x: 923, endPoint y: 445, distance: 120.3
click at [923, 413] on div "[PERSON_NAME] FRR Bayswater UD Westside UD LDV T60Max [PERSON_NAME] BMW 4" at bounding box center [714, 247] width 1429 height 331
